Goal: Task Accomplishment & Management: Use online tool/utility

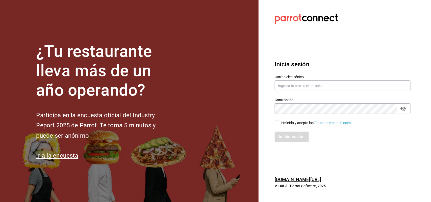
click at [333, 80] on div "Correo electrónico" at bounding box center [342, 83] width 136 height 17
click at [335, 82] on input "text" at bounding box center [342, 85] width 136 height 11
type input "F"
type input "alejandra.rl1604@gmail.com"
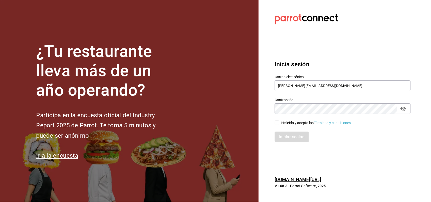
click at [278, 124] on input "He leído y acepto los Términos y condiciones." at bounding box center [276, 123] width 5 height 5
checkbox input "true"
click at [285, 133] on button "Iniciar sesión" at bounding box center [291, 137] width 34 height 11
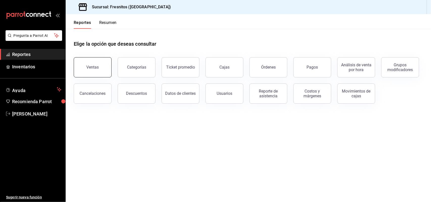
click at [94, 68] on div "Ventas" at bounding box center [93, 67] width 12 height 5
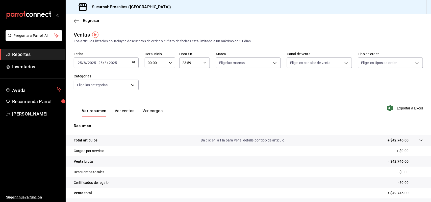
click at [134, 61] on div "2025-08-25 25 / 8 / 2025 - 2025-08-25 25 / 8 / 2025" at bounding box center [106, 63] width 65 height 11
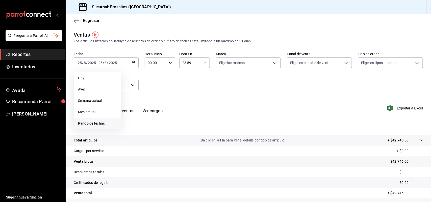
click at [101, 123] on span "Rango de fechas" at bounding box center [97, 123] width 39 height 5
click at [150, 97] on abbr "30" at bounding box center [149, 97] width 3 height 4
click at [150, 97] on abbr "2" at bounding box center [150, 97] width 2 height 4
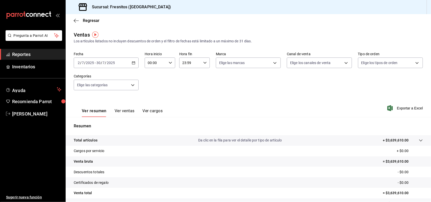
click at [132, 61] on icon "button" at bounding box center [134, 63] width 4 height 4
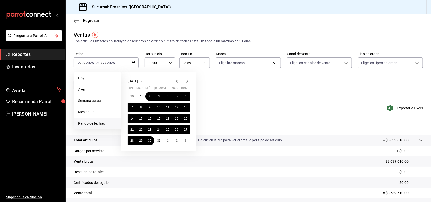
click at [176, 80] on icon "button" at bounding box center [177, 81] width 6 height 6
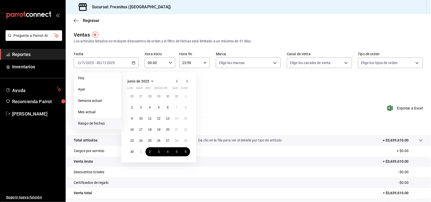
click at [186, 80] on icon "button" at bounding box center [187, 81] width 6 height 6
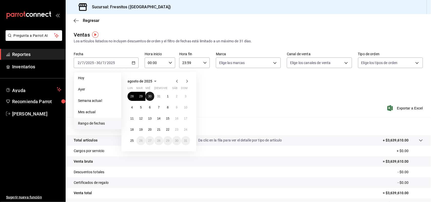
click at [150, 95] on abbr "30" at bounding box center [149, 97] width 3 height 4
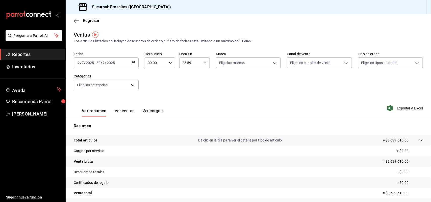
click at [132, 62] on \(Stroke\) "button" at bounding box center [133, 63] width 3 height 3
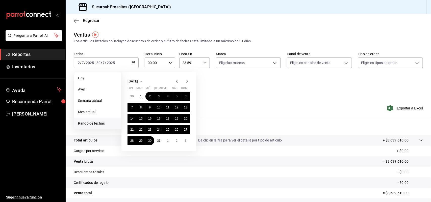
click at [93, 123] on span "Rango de fechas" at bounding box center [97, 123] width 39 height 5
click at [84, 124] on span "Rango de fechas" at bounding box center [97, 123] width 39 height 5
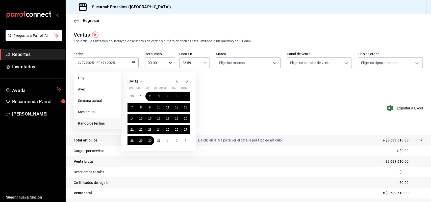
click at [85, 122] on span "Rango de fechas" at bounding box center [97, 123] width 39 height 5
click at [80, 77] on span "Hoy" at bounding box center [97, 77] width 39 height 5
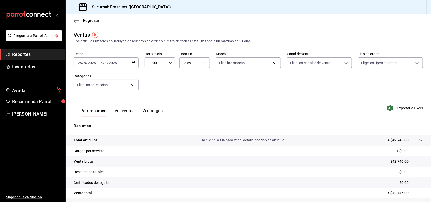
click at [134, 62] on \(Stroke\) "button" at bounding box center [133, 62] width 3 height 0
click at [134, 59] on div "2025-08-25 25 / 8 / 2025 - 2025-08-25 25 / 8 / 2025" at bounding box center [106, 63] width 65 height 11
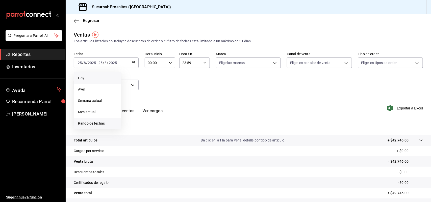
click at [84, 122] on span "Rango de fechas" at bounding box center [97, 123] width 39 height 5
click at [178, 80] on icon "button" at bounding box center [177, 81] width 6 height 6
click at [166, 143] on button "1" at bounding box center [167, 140] width 9 height 9
click at [167, 95] on abbr "1" at bounding box center [168, 97] width 2 height 4
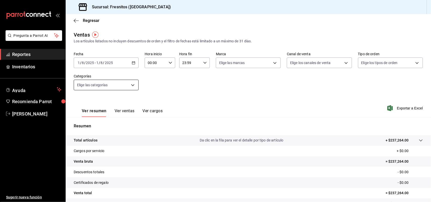
click at [132, 85] on body "Pregunta a Parrot AI Reportes Inventarios Ayuda Recomienda Parrot Adriana Lopez…" at bounding box center [215, 101] width 431 height 202
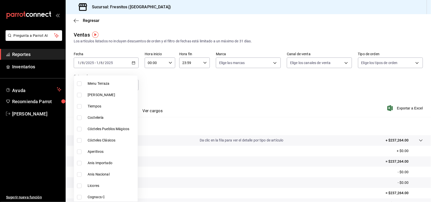
scroll to position [126, 0]
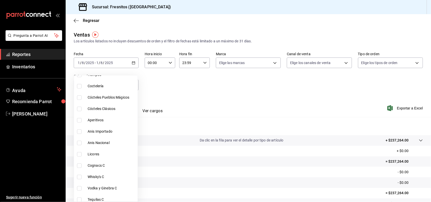
click at [102, 82] on li "Coctelería" at bounding box center [106, 85] width 64 height 11
type input "40917f2d-1559-45bf-a874-741b4f7d0cad"
checkbox input "true"
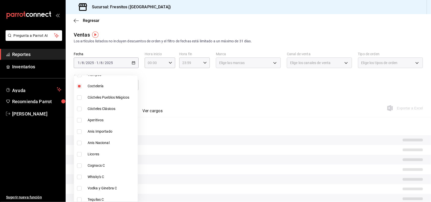
click at [79, 119] on input "checkbox" at bounding box center [79, 120] width 5 height 5
checkbox input "true"
type input "40917f2d-1559-45bf-a874-741b4f7d0cad,f93c6dfb-4643-4996-b49e-eb3db17fc662"
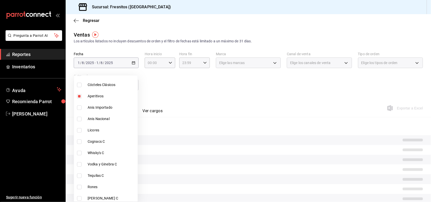
scroll to position [158, 0]
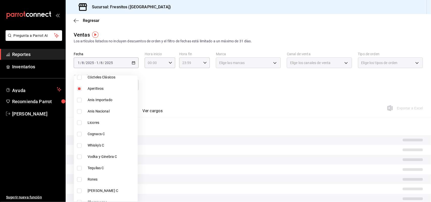
click at [80, 155] on input "checkbox" at bounding box center [79, 157] width 5 height 5
checkbox input "false"
type input "40917f2d-1559-45bf-a874-741b4f7d0cad,f93c6dfb-4643-4996-b49e-eb3db17fc662"
click at [81, 156] on input "checkbox" at bounding box center [79, 157] width 5 height 5
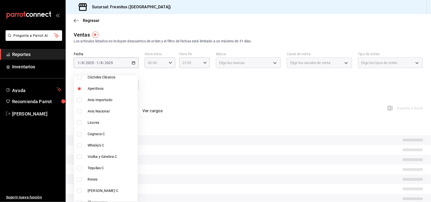
checkbox input "true"
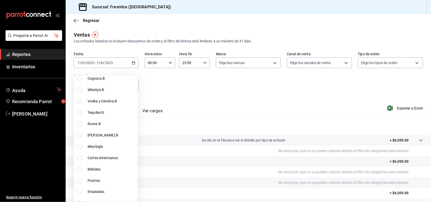
click at [97, 101] on span "Vodka y Ginebra B" at bounding box center [112, 101] width 48 height 5
type input "40917f2d-1559-45bf-a874-741b4f7d0cad,f93c6dfb-4643-4996-b49e-eb3db17fc662,0ba24…"
checkbox input "true"
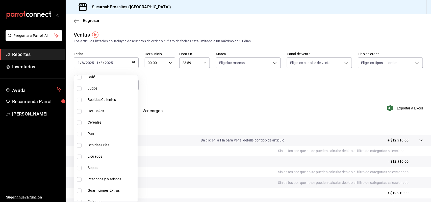
click at [197, 84] on div at bounding box center [215, 101] width 431 height 202
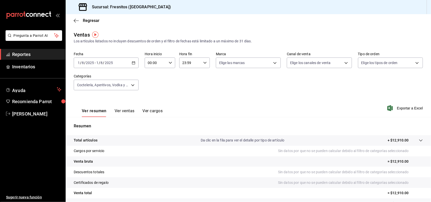
click at [115, 111] on button "Ver ventas" at bounding box center [125, 112] width 20 height 9
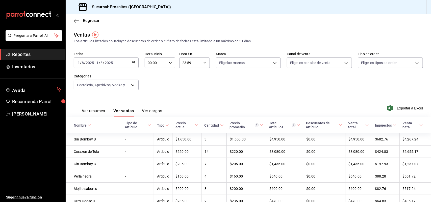
click at [134, 60] on div "2025-08-01 1 / 8 / 2025 - 2025-08-01 1 / 8 / 2025" at bounding box center [106, 63] width 65 height 11
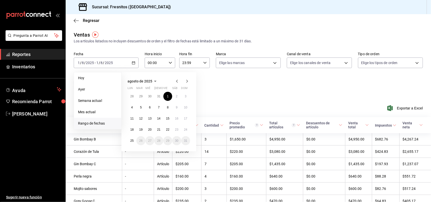
click at [98, 121] on span "Rango de fechas" at bounding box center [97, 123] width 39 height 5
click at [175, 95] on button "2" at bounding box center [176, 96] width 9 height 9
click at [183, 129] on button "24" at bounding box center [185, 129] width 9 height 9
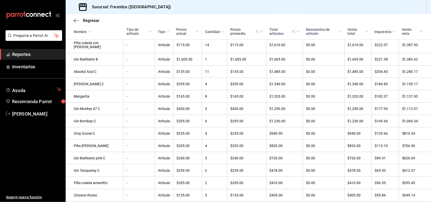
scroll to position [189, 0]
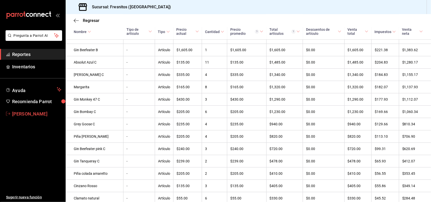
click at [18, 111] on span "Adriana Lopez" at bounding box center [36, 113] width 49 height 7
